Goal: Information Seeking & Learning: Learn about a topic

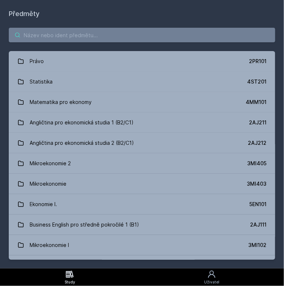
click at [227, 31] on input "search" at bounding box center [142, 35] width 267 height 15
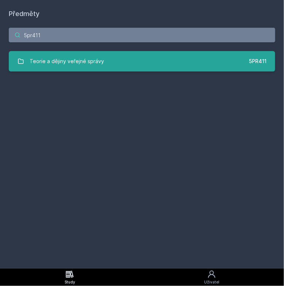
type input "5pr411"
click at [141, 65] on link "Teorie a dějiny veřejné správy 5PR411" at bounding box center [142, 61] width 267 height 20
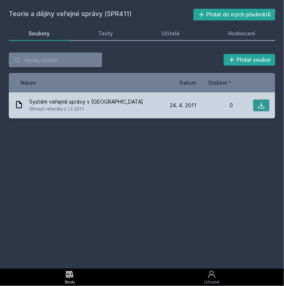
click at [264, 107] on icon at bounding box center [261, 105] width 7 height 7
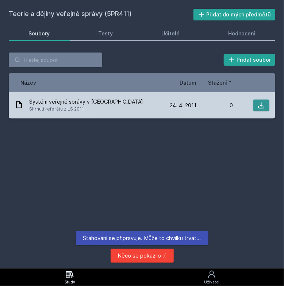
click at [267, 103] on button at bounding box center [261, 106] width 16 height 12
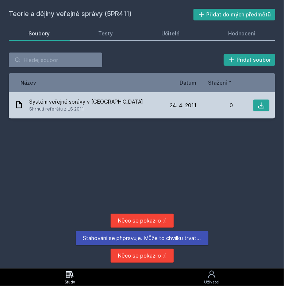
click at [91, 97] on div "Systém veřejné správy v [GEOGRAPHIC_DATA] Shrnutí referátu z LS 2011 [DATE] [DA…" at bounding box center [142, 105] width 267 height 26
